Goal: Information Seeking & Learning: Learn about a topic

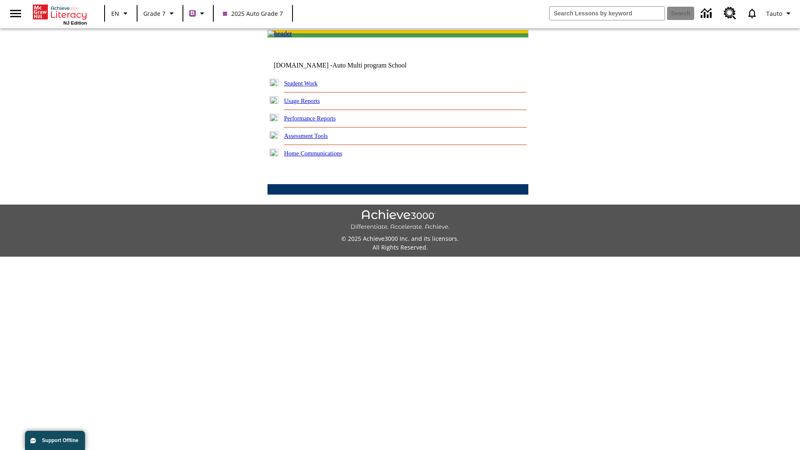
click at [319, 122] on link "Performance Reports" at bounding box center [310, 118] width 52 height 7
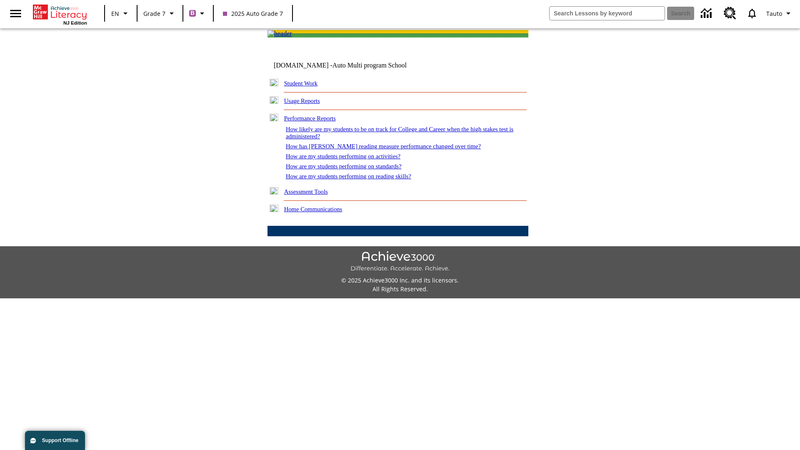
click at [379, 150] on link "How has [PERSON_NAME] reading measure performance changed over time?" at bounding box center [383, 146] width 195 height 7
